Goal: Task Accomplishment & Management: Manage account settings

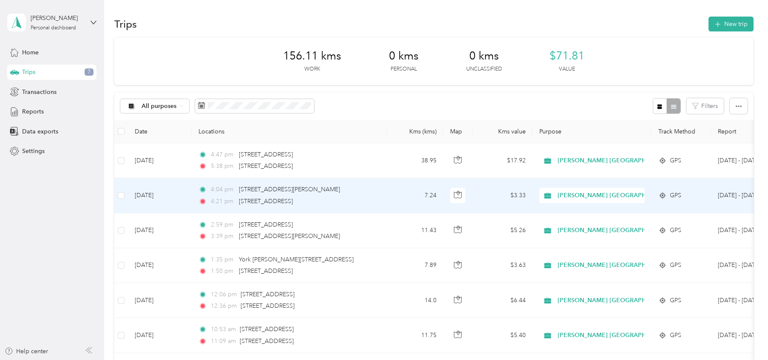
scroll to position [38, 0]
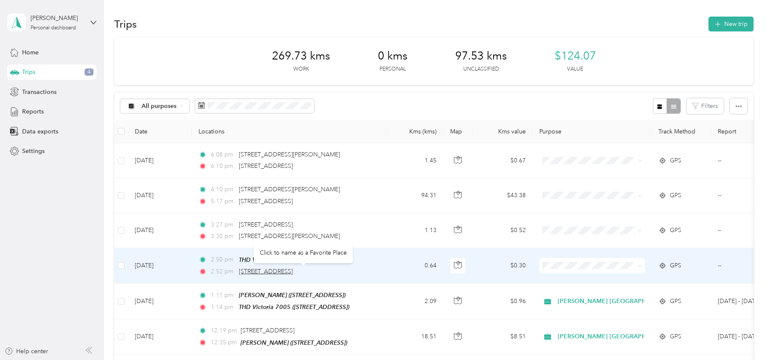
click at [280, 271] on span "[STREET_ADDRESS]" at bounding box center [266, 271] width 54 height 7
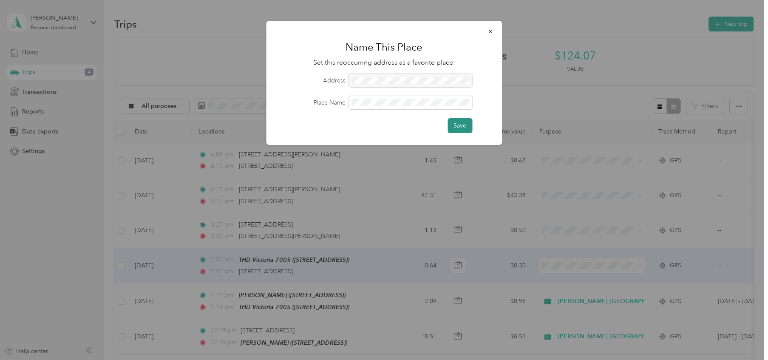
click at [462, 126] on button "Save" at bounding box center [460, 125] width 25 height 15
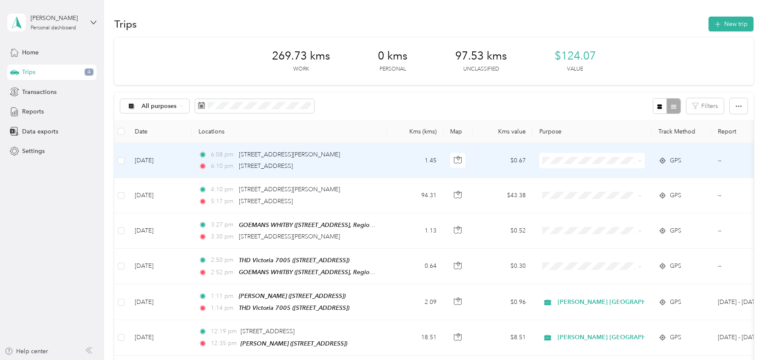
click at [641, 161] on icon at bounding box center [640, 161] width 4 height 4
click at [599, 192] on li "Personal" at bounding box center [610, 189] width 142 height 15
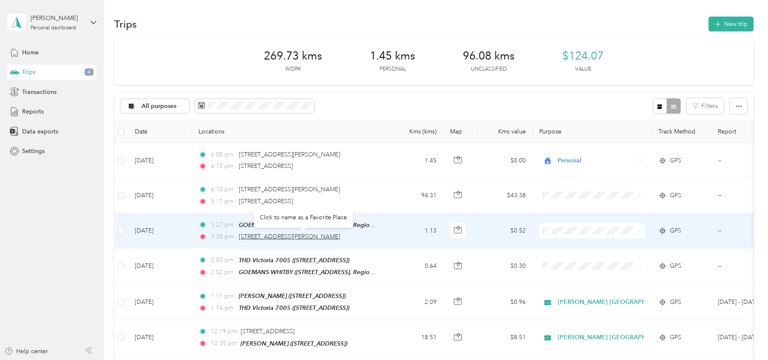
click at [296, 237] on span "[STREET_ADDRESS][PERSON_NAME]" at bounding box center [289, 236] width 101 height 7
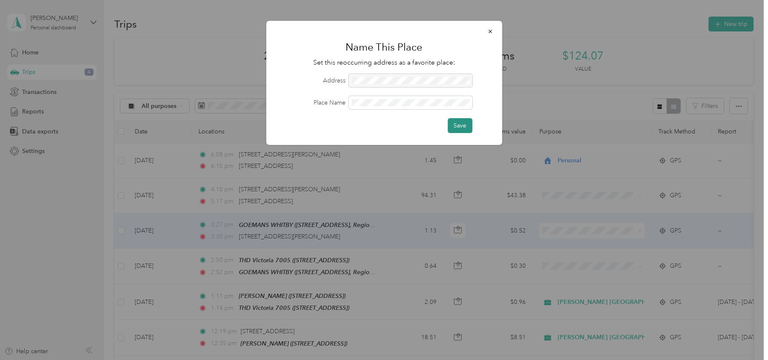
click at [465, 128] on button "Save" at bounding box center [460, 125] width 25 height 15
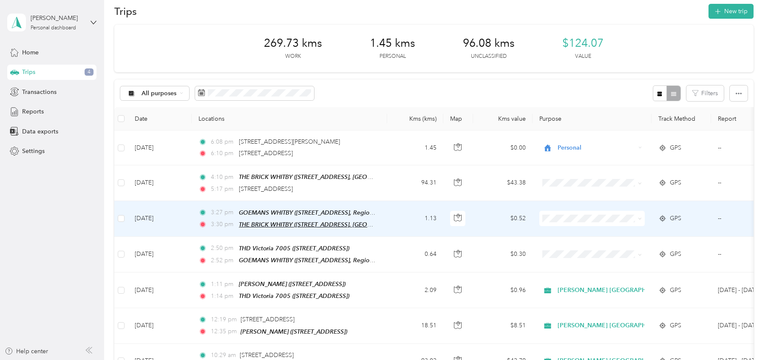
scroll to position [13, 0]
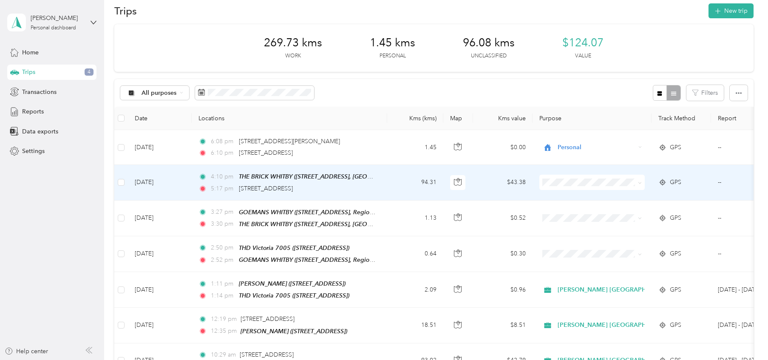
click at [566, 193] on li "[PERSON_NAME] [GEOGRAPHIC_DATA]" at bounding box center [610, 193] width 142 height 15
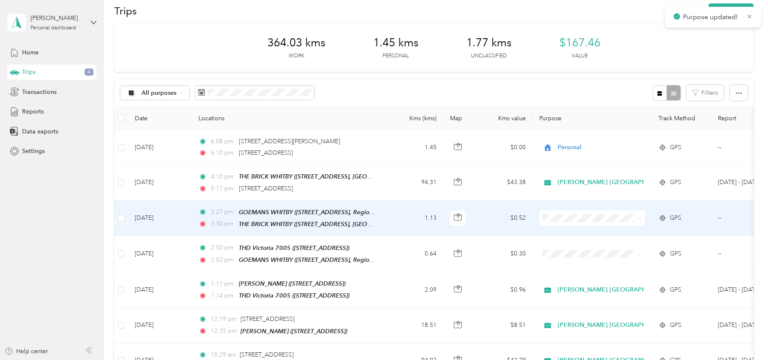
click at [574, 237] on ol "[PERSON_NAME] [GEOGRAPHIC_DATA] Personal" at bounding box center [610, 241] width 142 height 30
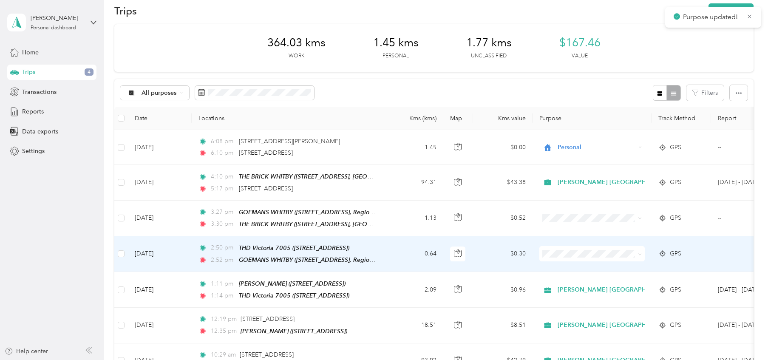
click at [572, 266] on span "[PERSON_NAME] [GEOGRAPHIC_DATA]" at bounding box center [618, 268] width 115 height 9
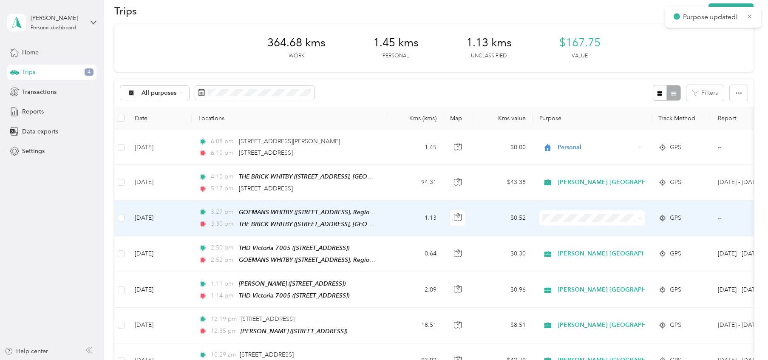
click at [568, 234] on li "[PERSON_NAME] [GEOGRAPHIC_DATA]" at bounding box center [610, 233] width 142 height 15
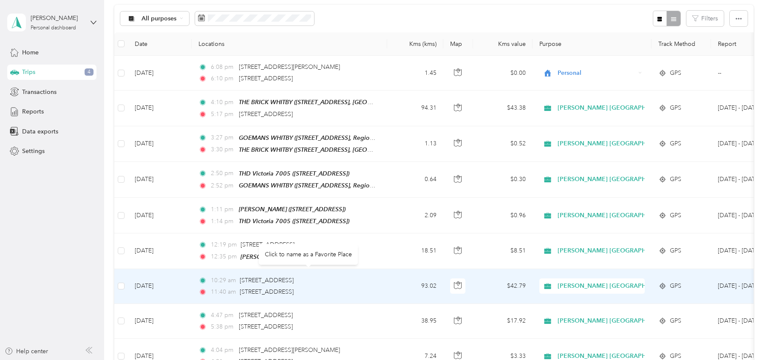
scroll to position [88, 0]
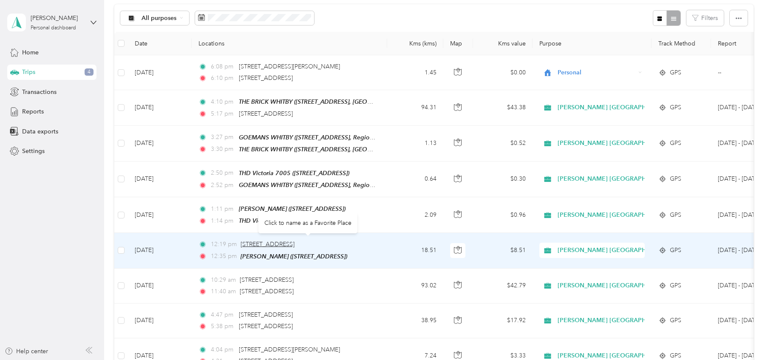
click at [295, 241] on span "[STREET_ADDRESS]" at bounding box center [268, 244] width 54 height 7
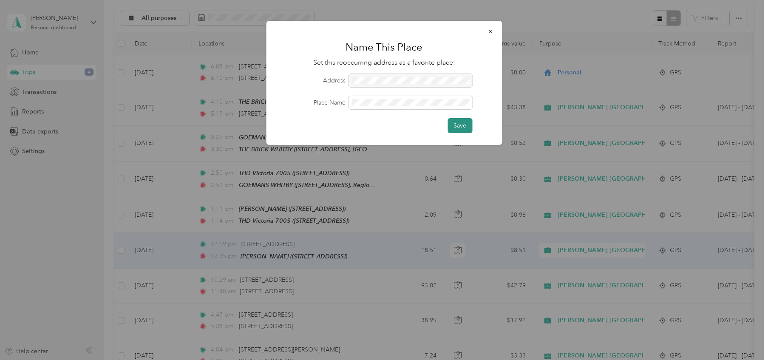
click at [462, 128] on button "Save" at bounding box center [460, 125] width 25 height 15
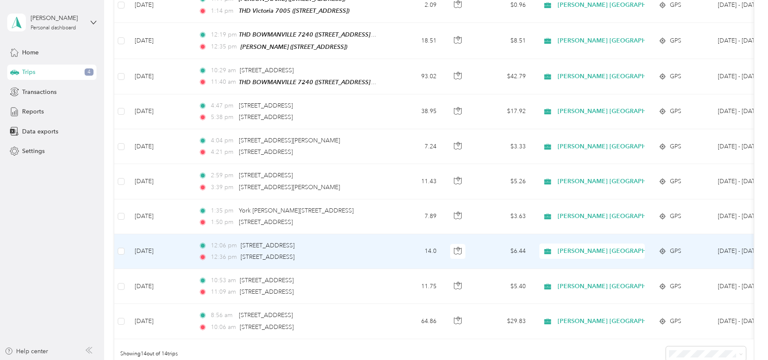
scroll to position [310, 0]
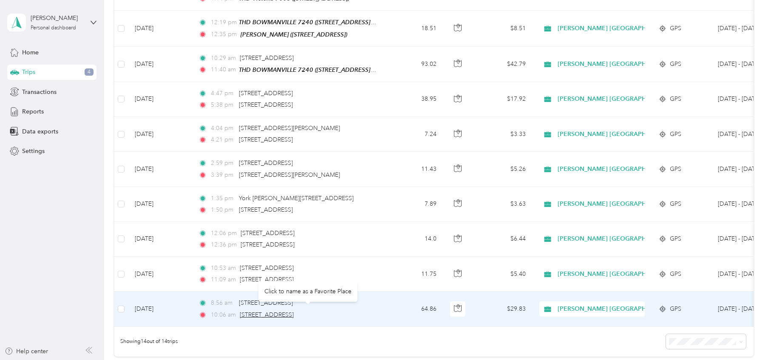
click at [294, 311] on span "[STREET_ADDRESS]" at bounding box center [267, 314] width 54 height 7
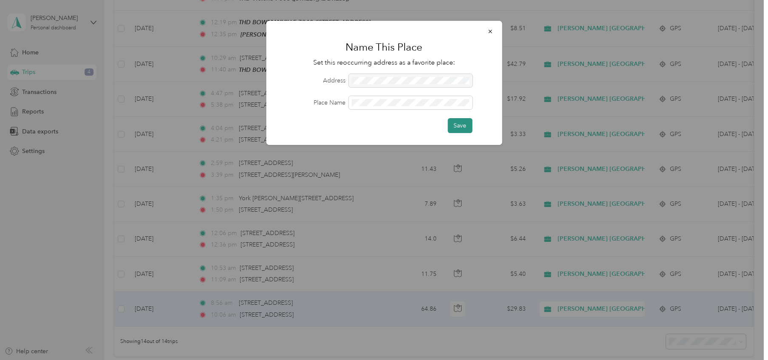
click at [460, 129] on button "Save" at bounding box center [460, 125] width 25 height 15
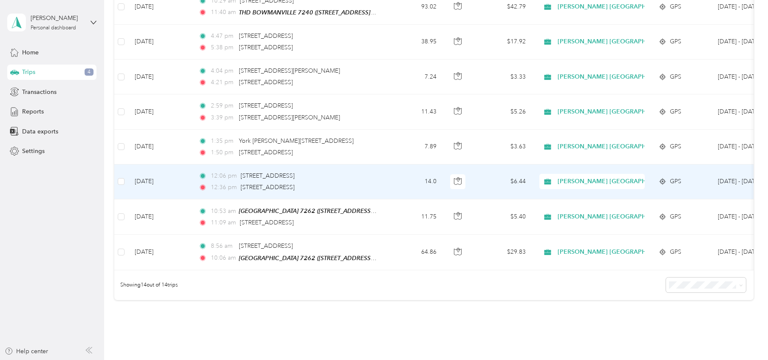
scroll to position [374, 0]
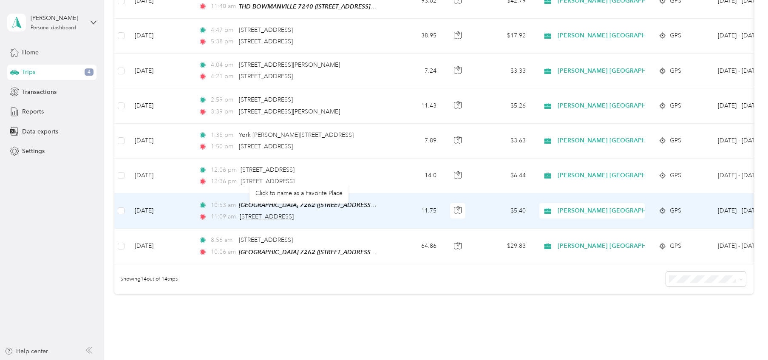
click at [249, 214] on span "[STREET_ADDRESS]" at bounding box center [267, 216] width 54 height 7
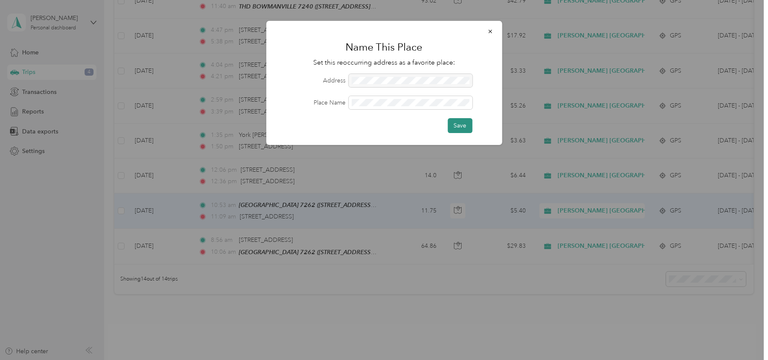
click at [463, 127] on button "Save" at bounding box center [460, 125] width 25 height 15
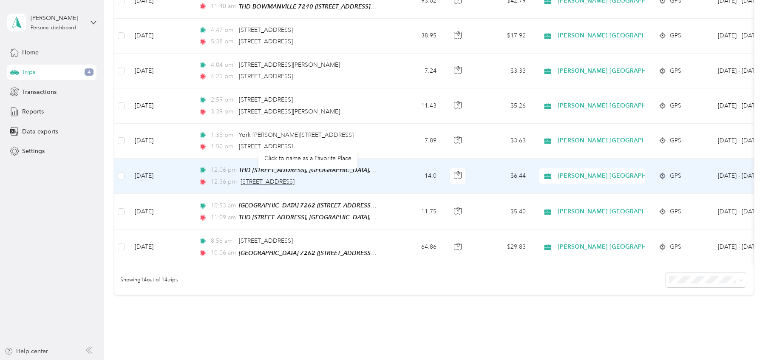
click at [294, 178] on span "[STREET_ADDRESS]" at bounding box center [268, 181] width 54 height 7
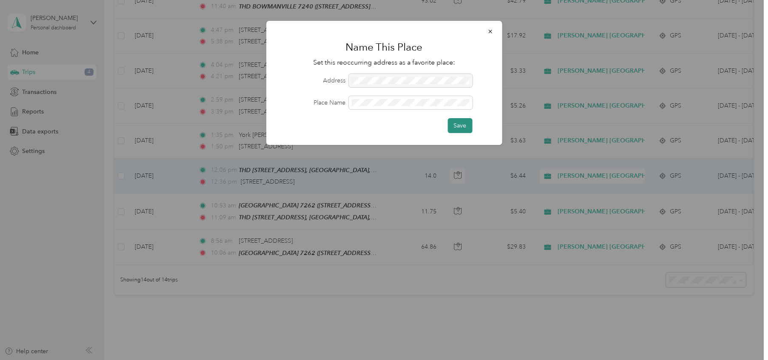
click at [463, 123] on button "Save" at bounding box center [460, 125] width 25 height 15
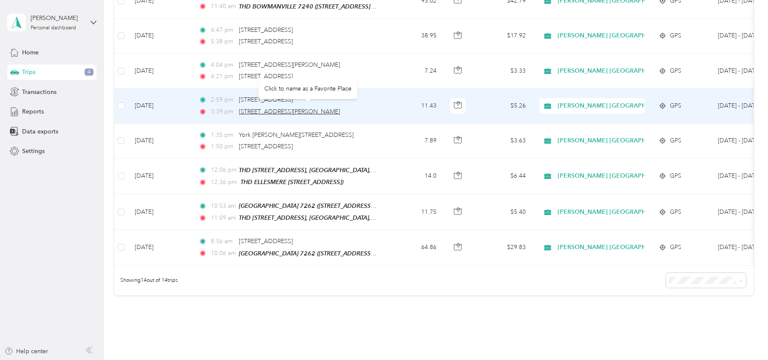
click at [293, 108] on span "[STREET_ADDRESS][PERSON_NAME]" at bounding box center [289, 111] width 101 height 7
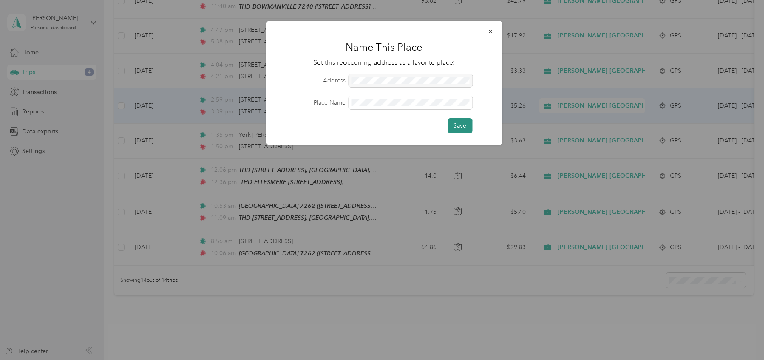
click at [456, 130] on button "Save" at bounding box center [460, 125] width 25 height 15
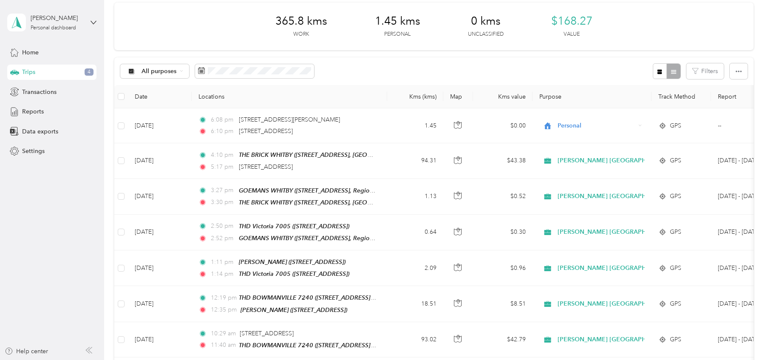
scroll to position [0, 0]
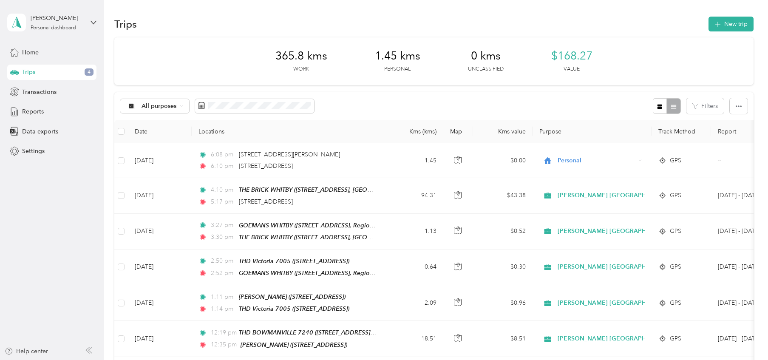
click at [27, 74] on span "Trips" at bounding box center [28, 72] width 13 height 9
click at [34, 92] on span "Transactions" at bounding box center [39, 92] width 34 height 9
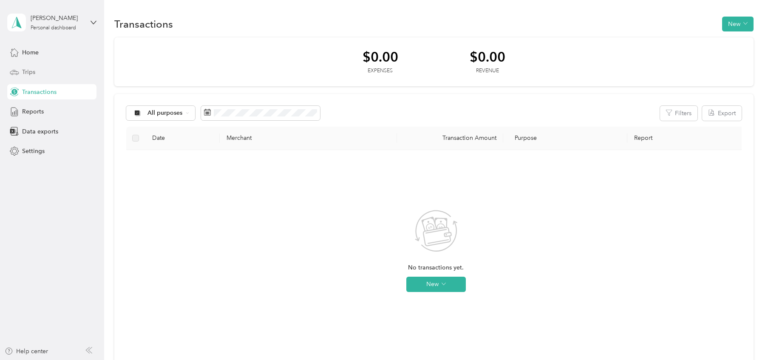
click at [29, 72] on span "Trips" at bounding box center [28, 72] width 13 height 9
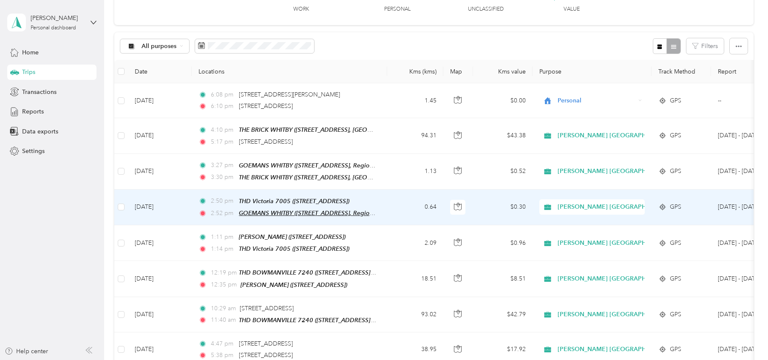
scroll to position [93, 0]
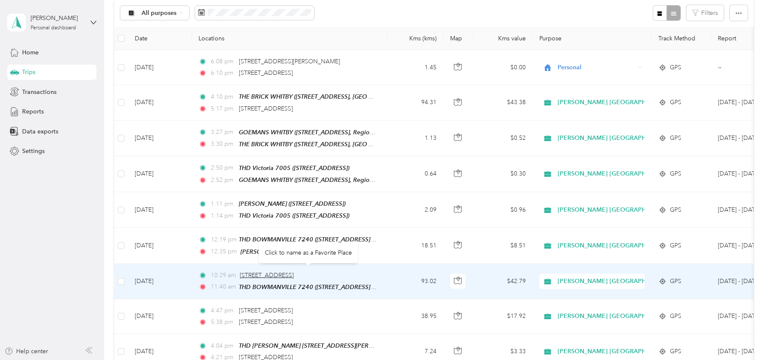
click at [286, 272] on span "[STREET_ADDRESS]" at bounding box center [267, 275] width 54 height 7
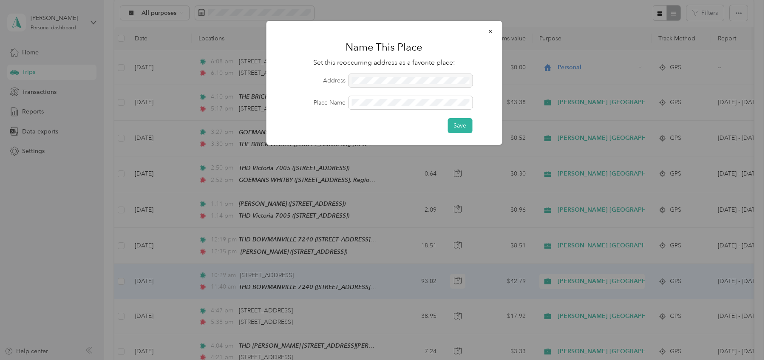
click at [365, 80] on div at bounding box center [411, 80] width 124 height 13
click at [490, 31] on icon "button" at bounding box center [490, 31] width 6 height 6
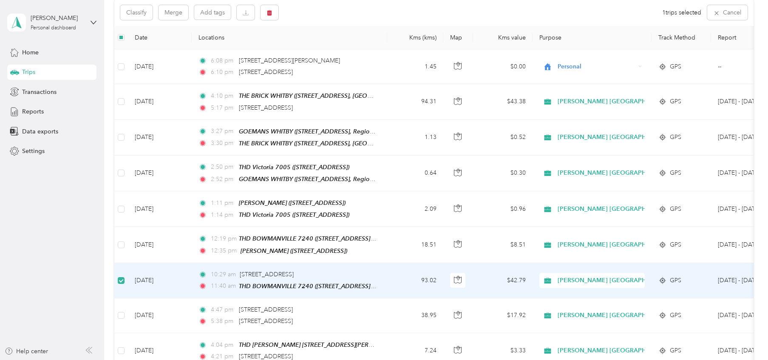
scroll to position [92, 0]
click at [393, 279] on td "93.02" at bounding box center [415, 281] width 56 height 35
click at [458, 278] on icon "button" at bounding box center [458, 281] width 8 height 8
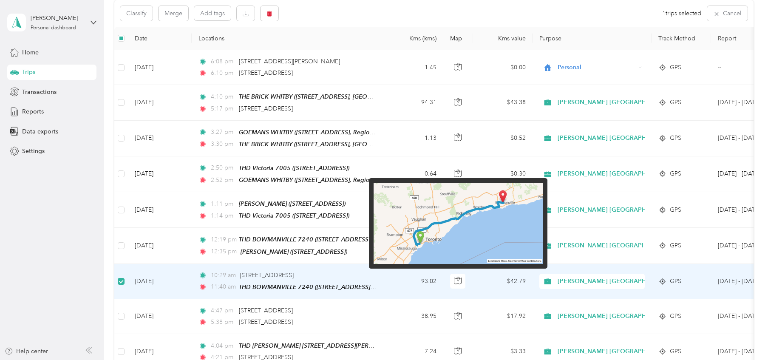
click at [422, 241] on img at bounding box center [459, 224] width 170 height 82
click at [440, 237] on img at bounding box center [459, 224] width 170 height 82
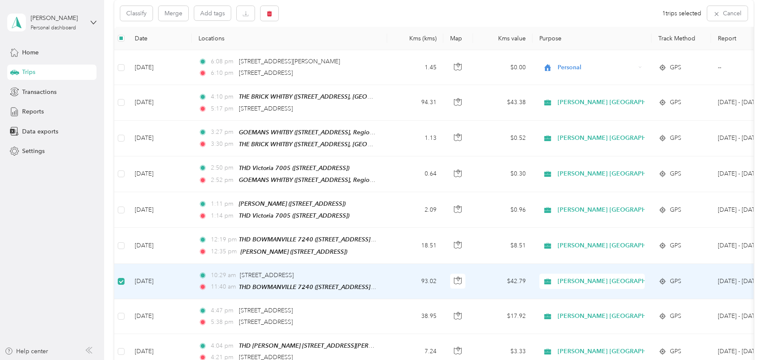
click at [409, 285] on td "93.02" at bounding box center [415, 281] width 56 height 35
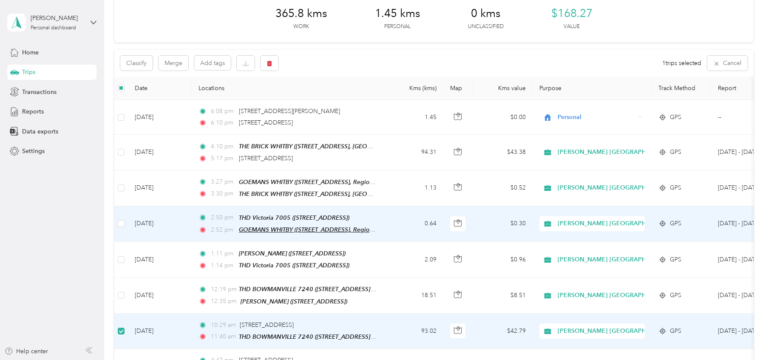
scroll to position [47, 0]
